Goal: Task Accomplishment & Management: Complete application form

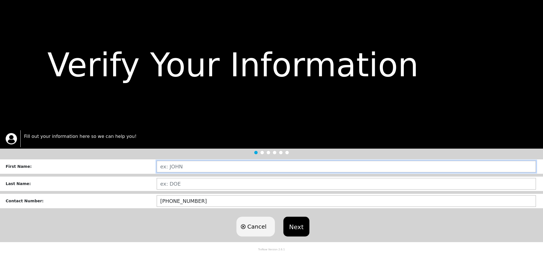
click at [185, 164] on input "text" at bounding box center [347, 167] width 380 height 12
type input "[PERSON_NAME]"
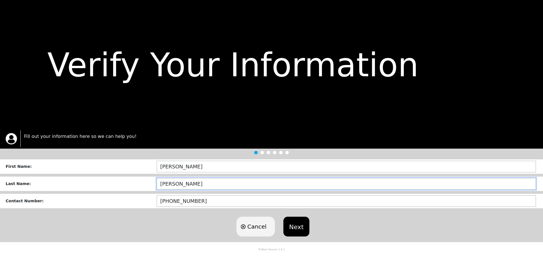
type input "[PERSON_NAME]"
click at [192, 188] on input "[PERSON_NAME]" at bounding box center [347, 184] width 380 height 12
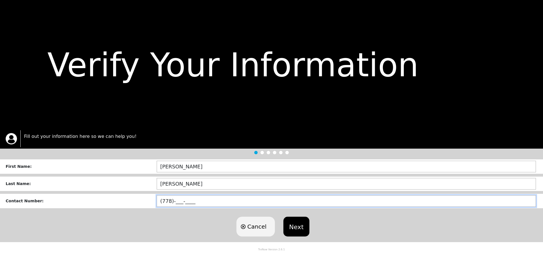
click at [197, 203] on input "(778)-___-____" at bounding box center [347, 201] width 380 height 12
type input "[PHONE_NUMBER]"
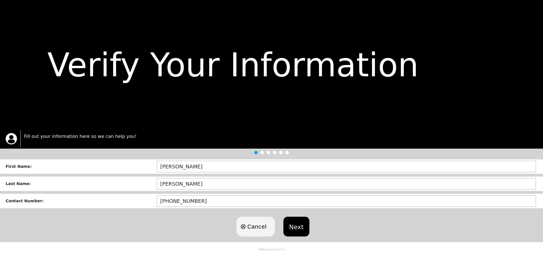
click at [307, 226] on button "Next" at bounding box center [296, 227] width 26 height 20
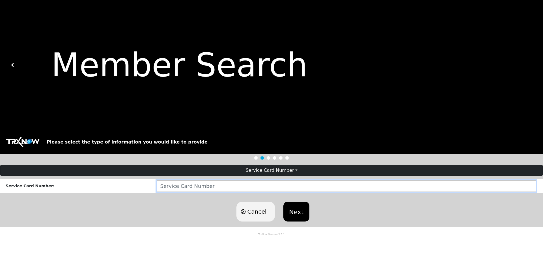
click at [207, 187] on input "number" at bounding box center [347, 187] width 380 height 12
type input "[CREDIT_CARD_NUMBER]"
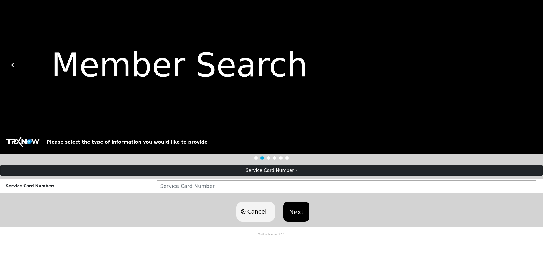
click at [310, 218] on div "Cancel Next" at bounding box center [271, 211] width 543 height 31
click at [300, 217] on button "Next" at bounding box center [296, 212] width 26 height 20
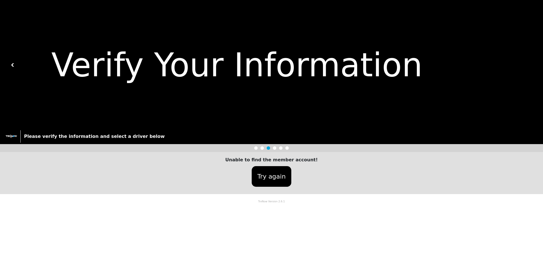
click at [276, 178] on button "Try again" at bounding box center [272, 176] width 40 height 21
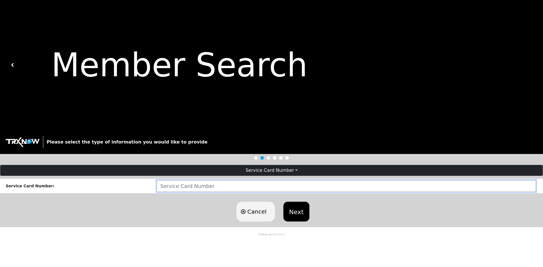
click at [252, 186] on input "[CREDIT_CARD_NUMBER]" at bounding box center [347, 187] width 380 height 12
drag, startPoint x: 175, startPoint y: 187, endPoint x: 136, endPoint y: 184, distance: 39.1
click at [136, 184] on div "Service Card Number : [CREDIT_CARD_NUMBER]" at bounding box center [271, 186] width 543 height 14
type input "1176189168"
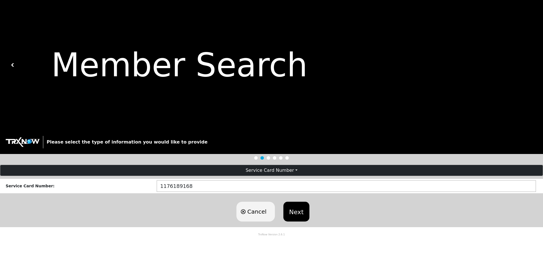
click at [302, 211] on button "Next" at bounding box center [296, 212] width 26 height 20
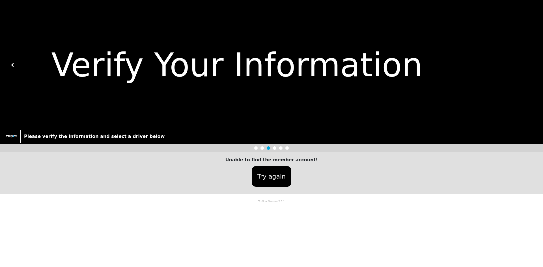
click at [276, 176] on button "Try again" at bounding box center [272, 176] width 40 height 21
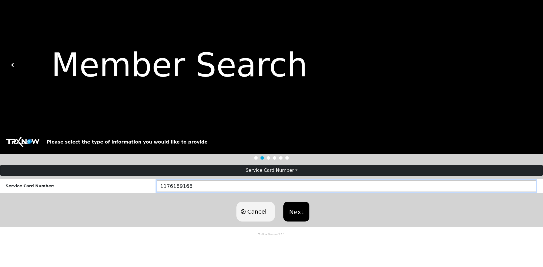
click at [201, 186] on input "1176189168" at bounding box center [347, 187] width 380 height 12
type input "[CREDIT_CARD_NUMBER]"
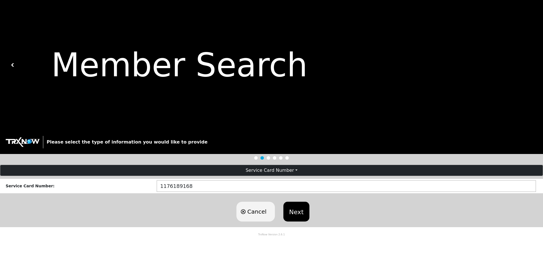
click at [304, 209] on button "Next" at bounding box center [296, 212] width 26 height 20
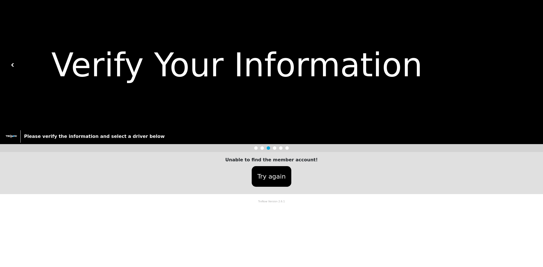
click at [272, 177] on button "Try again" at bounding box center [272, 176] width 40 height 21
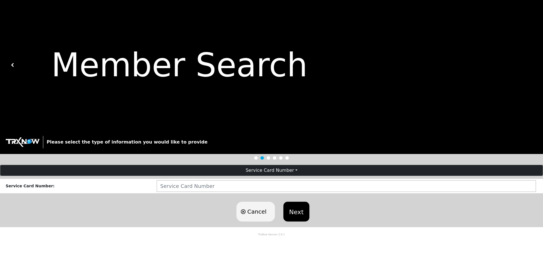
click at [302, 209] on button "Next" at bounding box center [296, 212] width 26 height 20
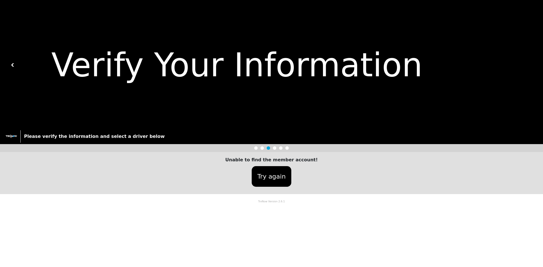
click at [275, 176] on button "Try again" at bounding box center [272, 176] width 40 height 21
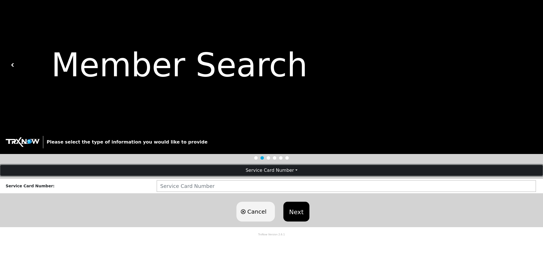
click at [296, 171] on button "Service Card Number" at bounding box center [271, 170] width 543 height 11
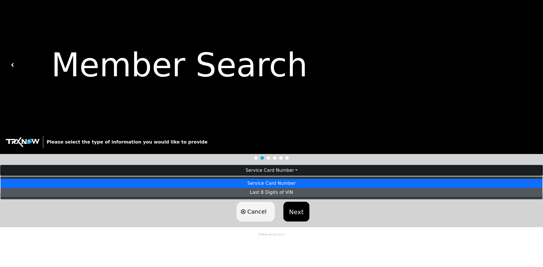
click at [292, 192] on link "Last 8 Digits of VIN" at bounding box center [272, 192] width 542 height 9
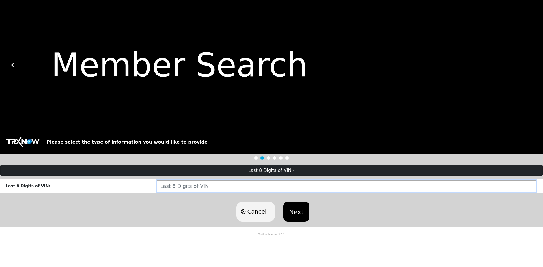
click at [274, 188] on input "string" at bounding box center [347, 187] width 380 height 12
type input "ST072592"
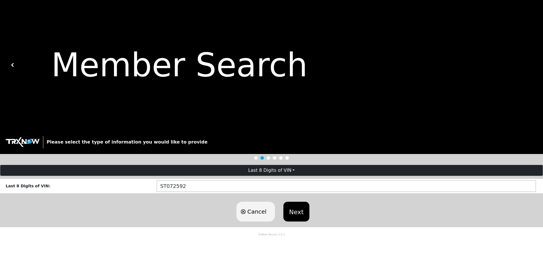
click at [301, 209] on button "Next" at bounding box center [296, 212] width 26 height 20
